Goal: Information Seeking & Learning: Learn about a topic

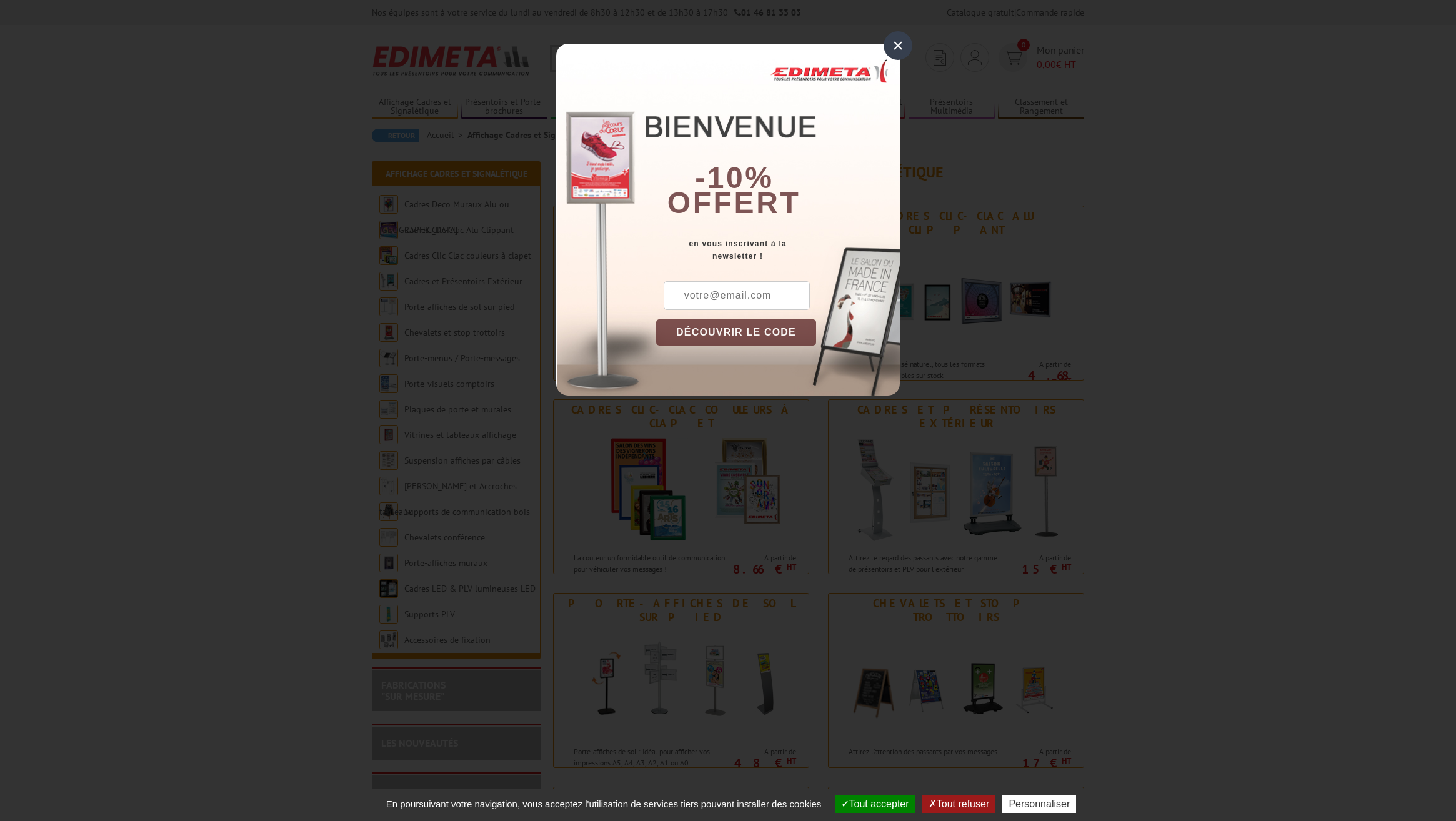
click at [892, 42] on div "×" at bounding box center [897, 45] width 29 height 29
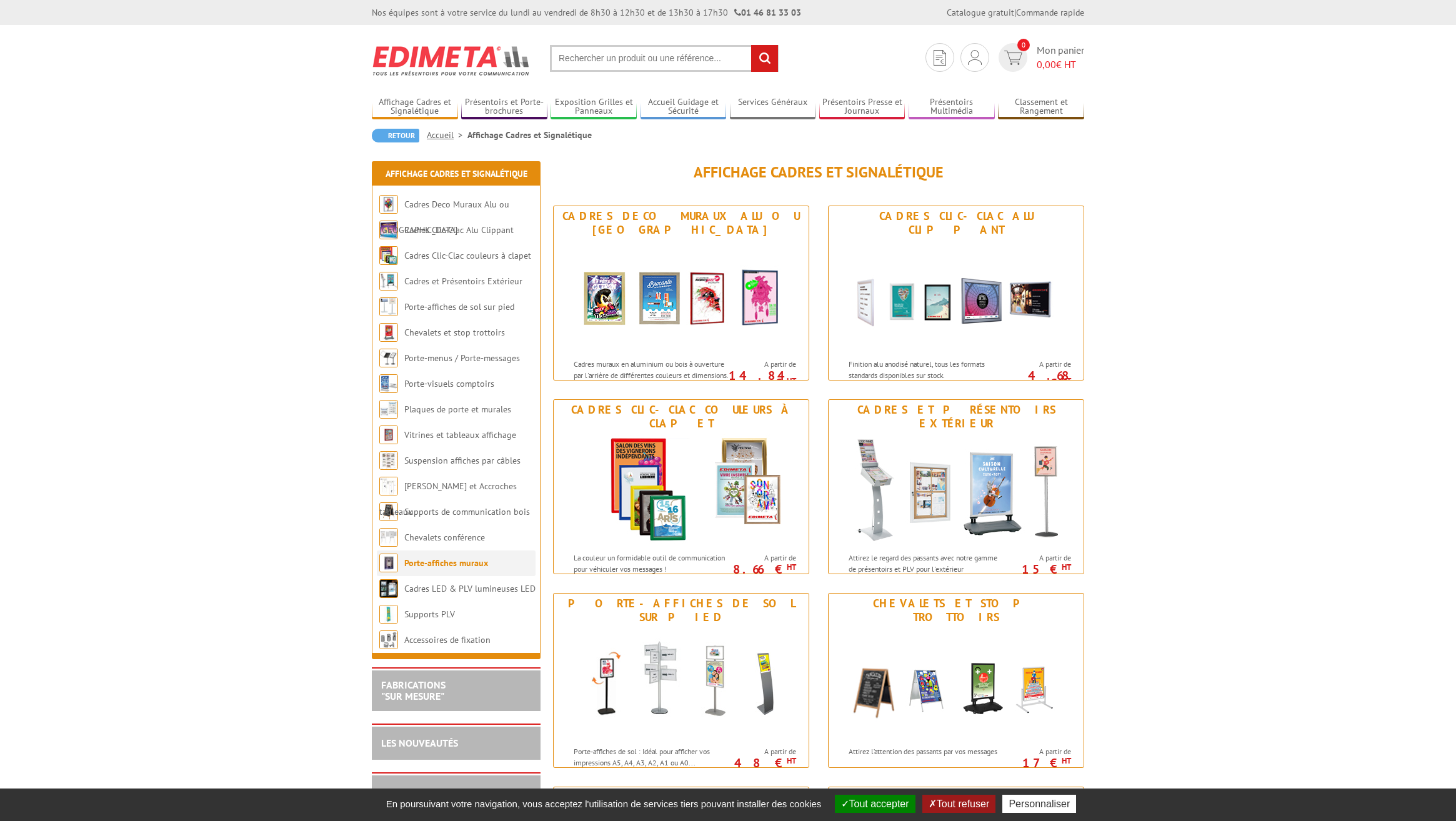
click at [462, 573] on li "Porte-affiches muraux" at bounding box center [456, 563] width 159 height 26
click at [454, 561] on link "Porte-affiches muraux" at bounding box center [446, 562] width 84 height 11
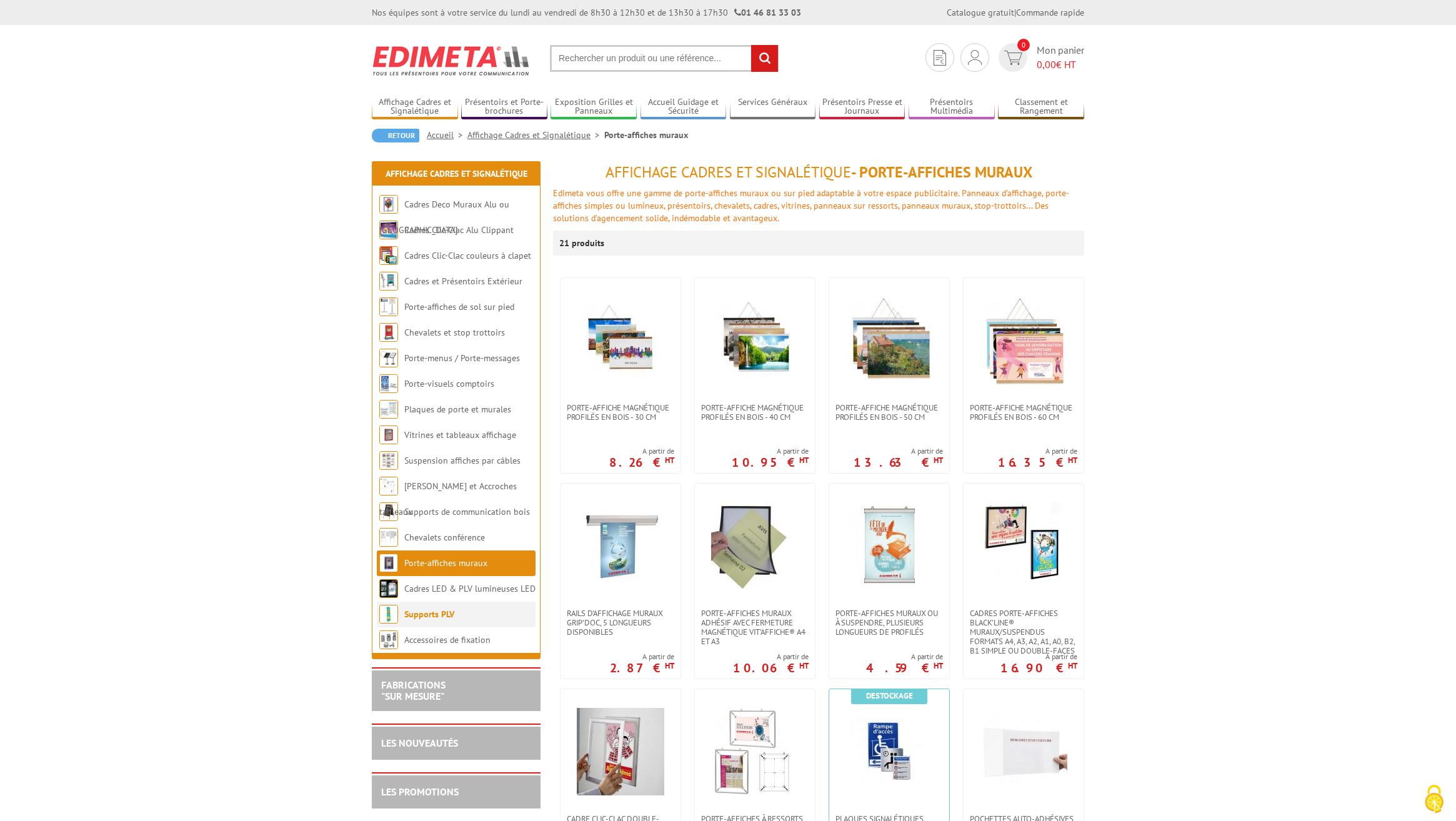
click at [444, 622] on li "Supports PLV" at bounding box center [456, 614] width 159 height 26
click at [415, 613] on link "Supports PLV" at bounding box center [429, 614] width 50 height 11
click at [452, 619] on link "Supports PLV" at bounding box center [429, 614] width 50 height 11
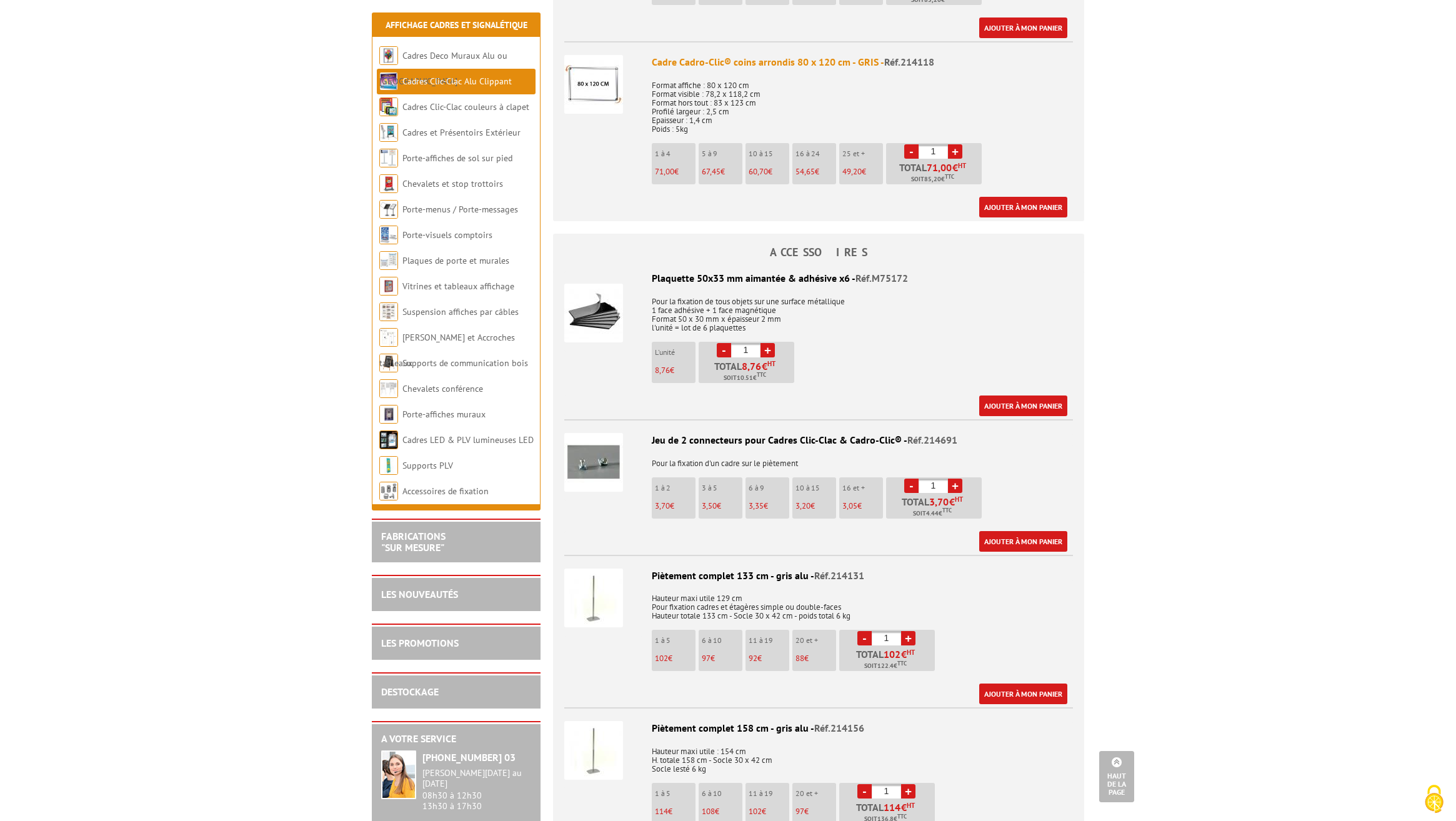
scroll to position [2436, 0]
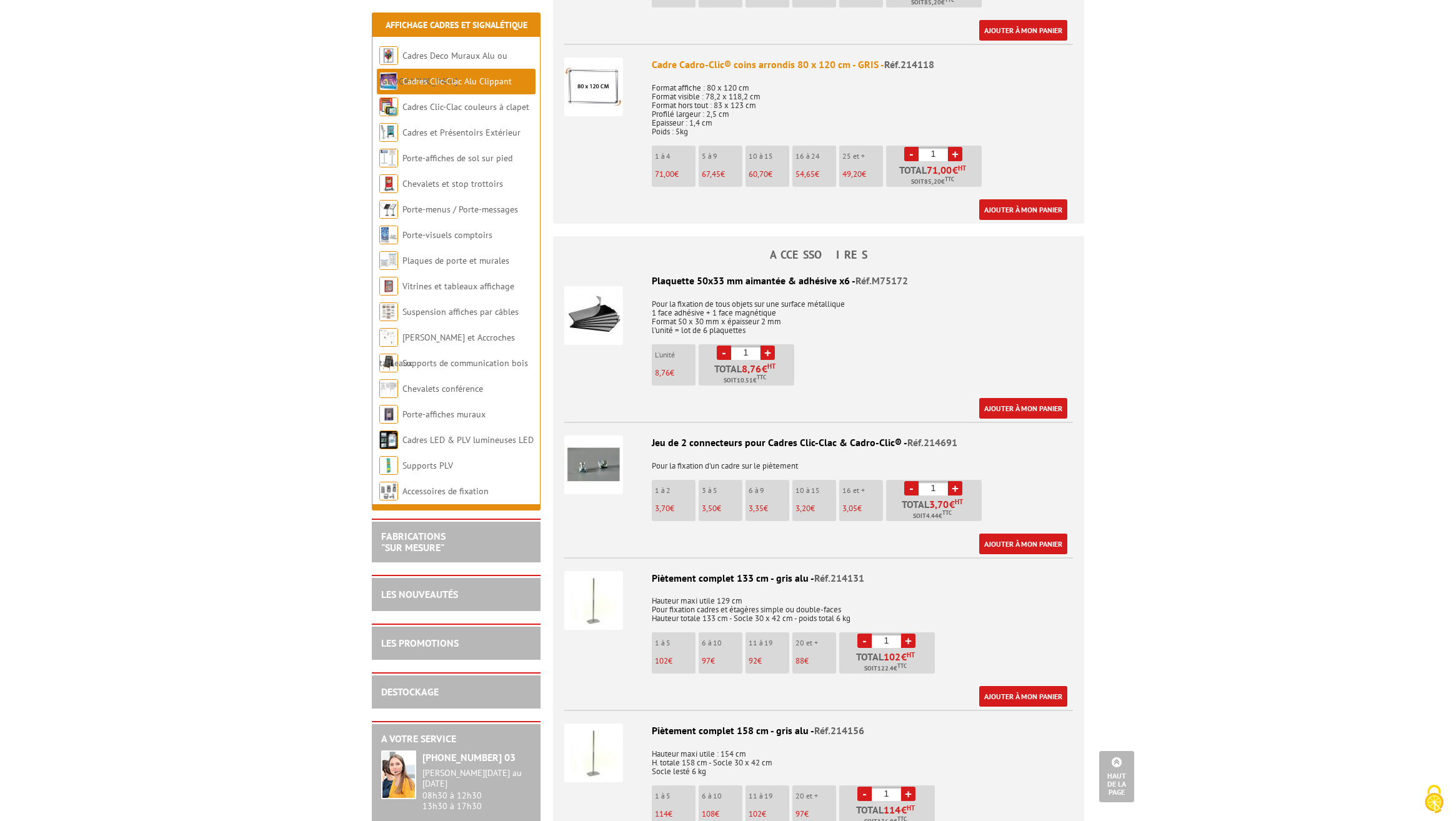
click at [607, 90] on img at bounding box center [594, 87] width 59 height 59
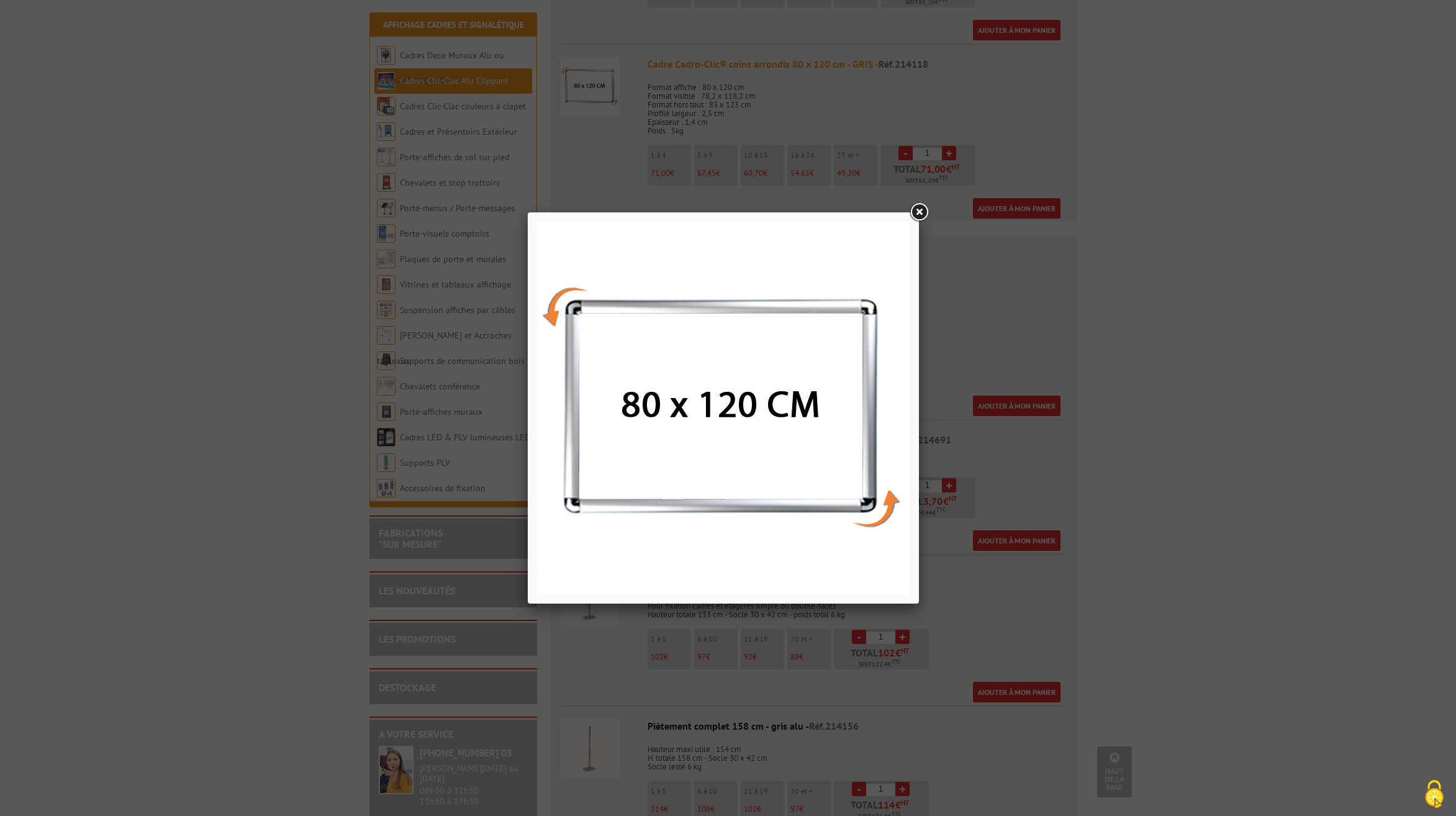
click at [923, 208] on link at bounding box center [919, 212] width 22 height 22
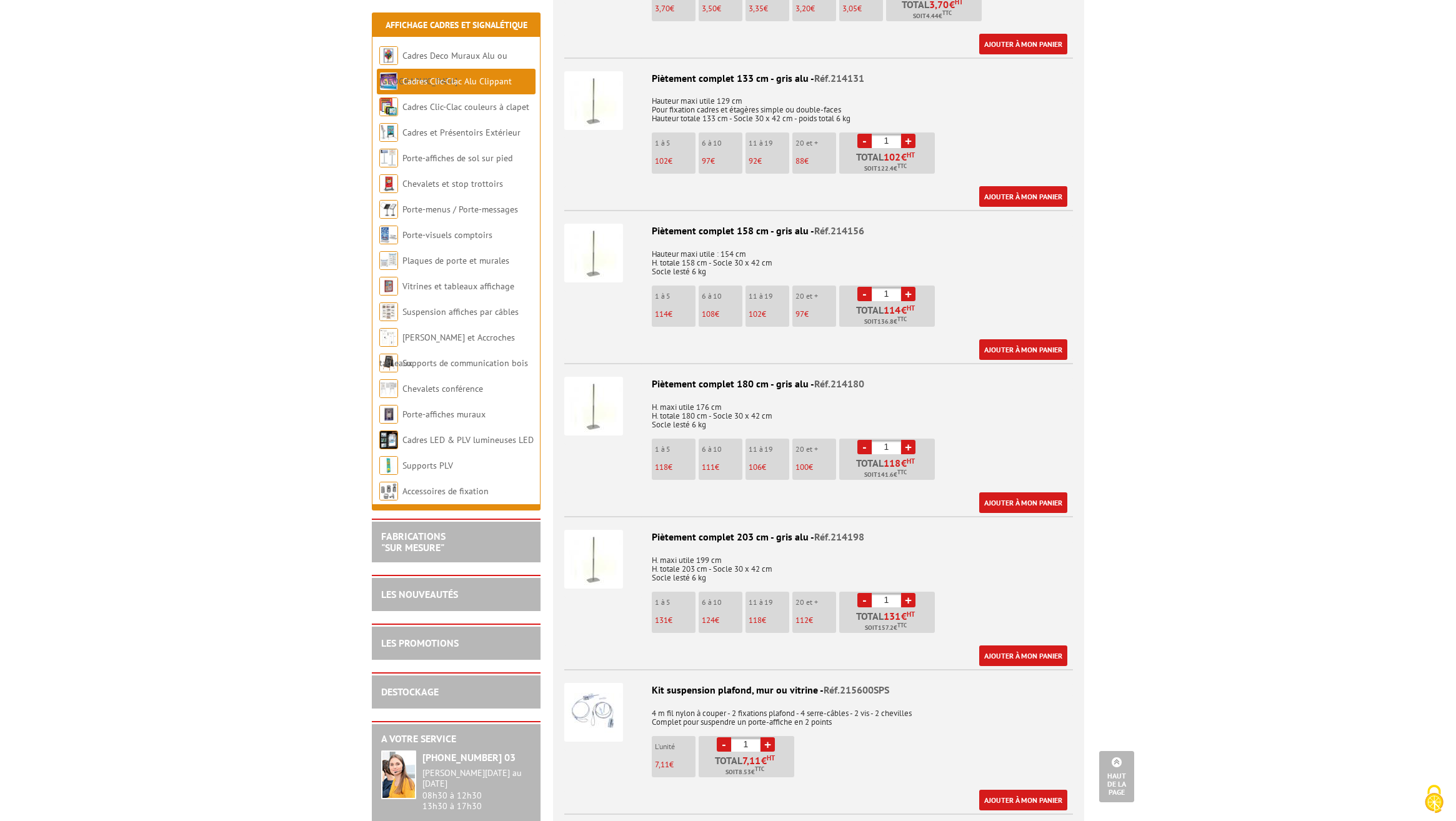
scroll to position [2562, 0]
